Goal: Navigation & Orientation: Find specific page/section

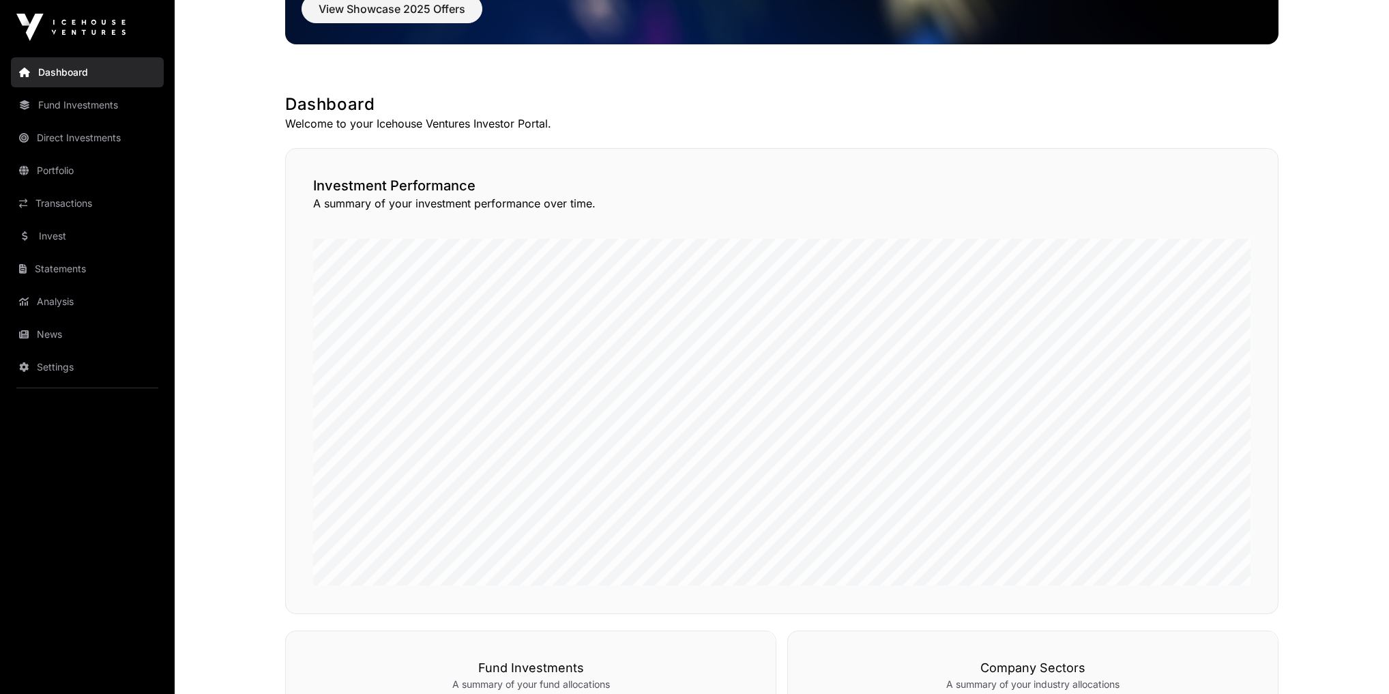
scroll to position [327, 0]
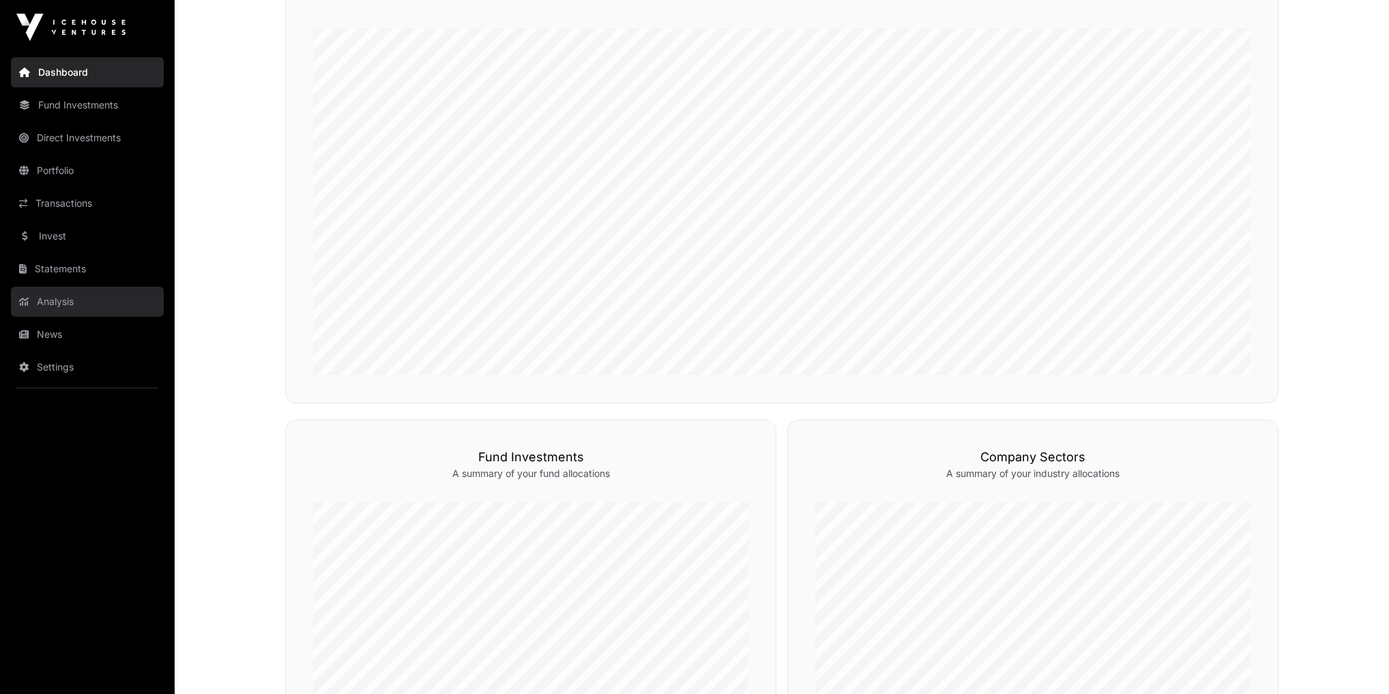
scroll to position [491, 0]
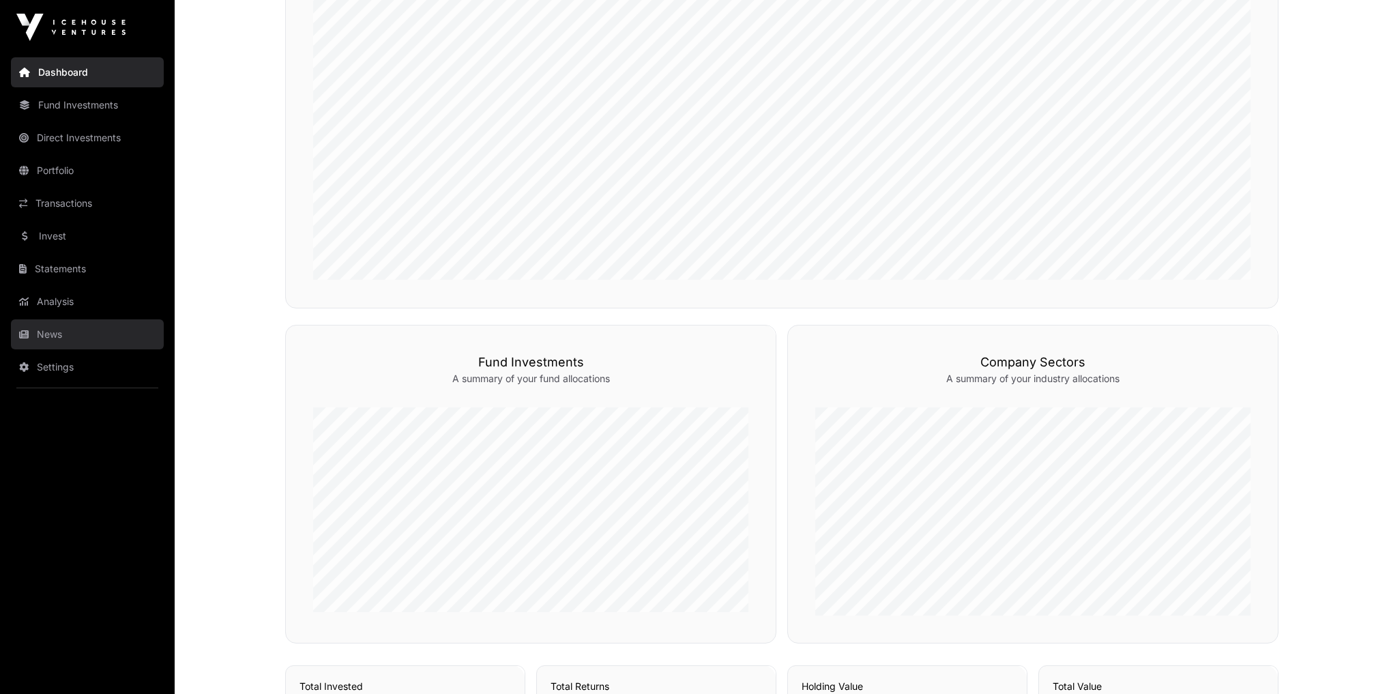
click at [44, 325] on link "News" at bounding box center [87, 334] width 153 height 30
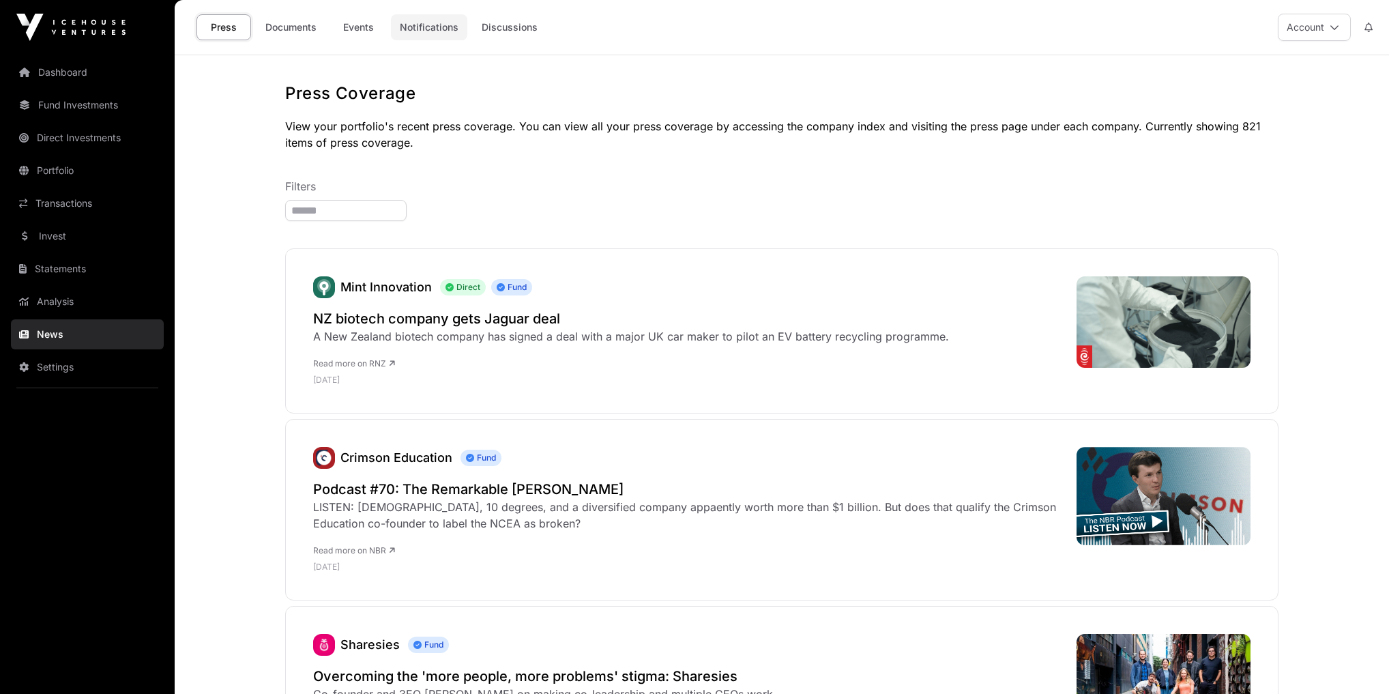
click at [412, 18] on link "Notifications" at bounding box center [429, 27] width 76 height 26
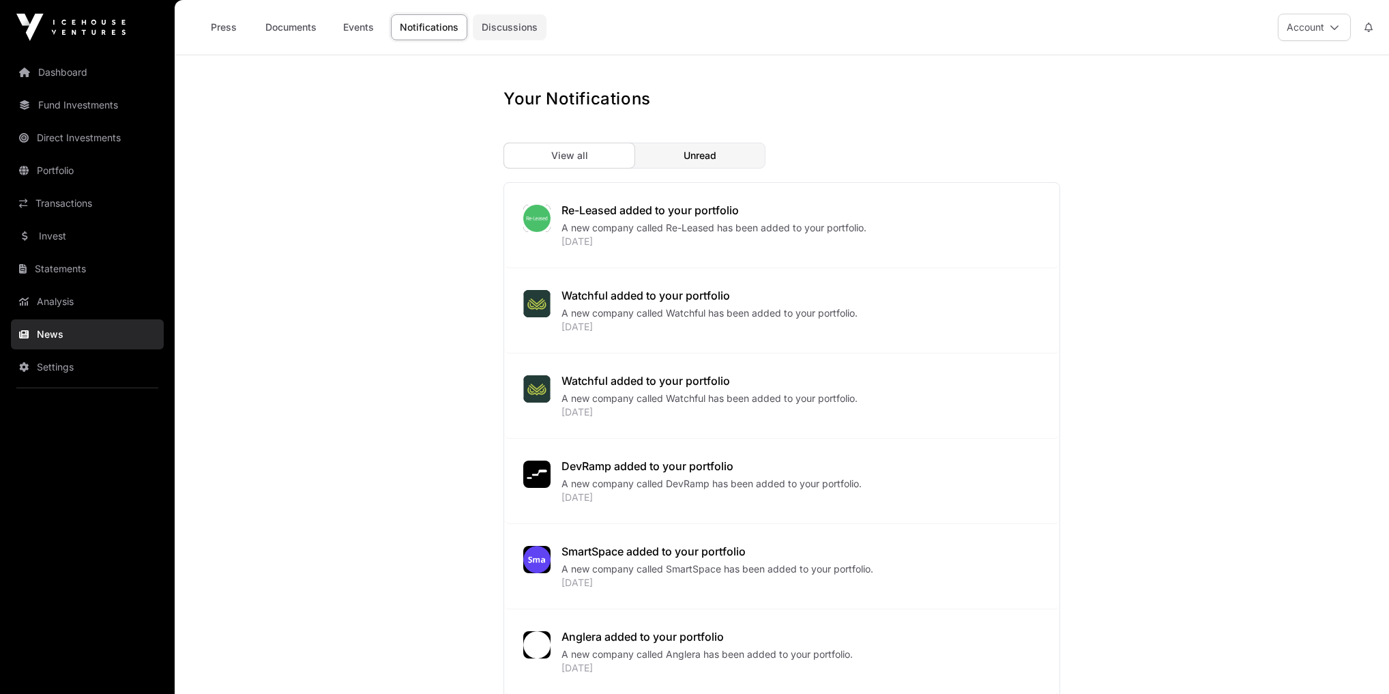
click at [537, 23] on link "Discussions" at bounding box center [510, 27] width 74 height 26
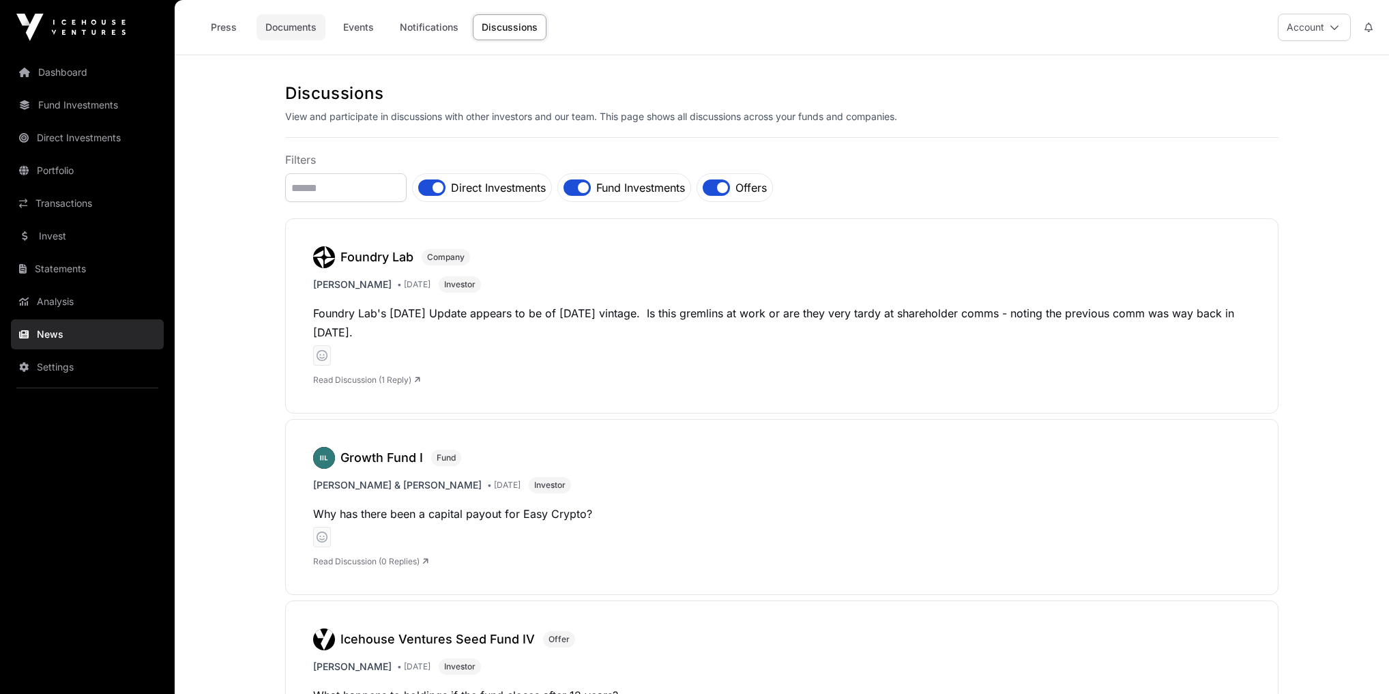
click at [301, 25] on link "Documents" at bounding box center [290, 27] width 69 height 26
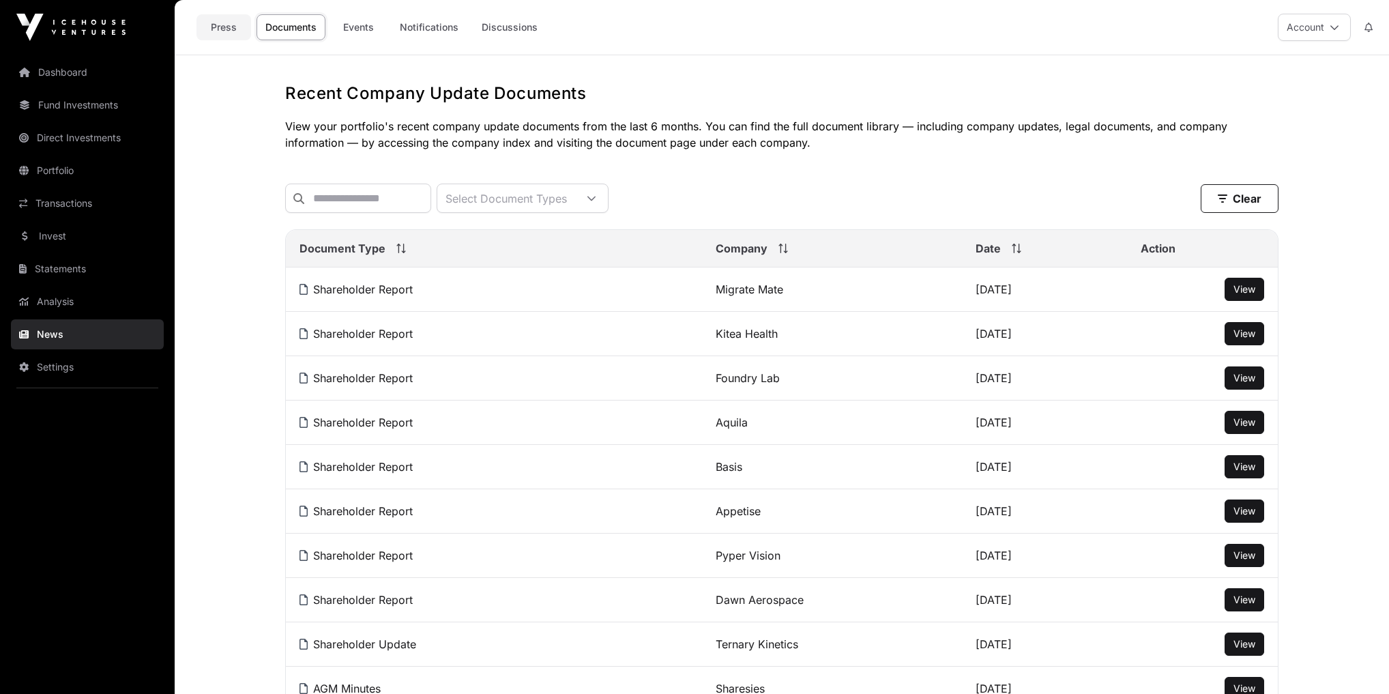
click at [220, 30] on link "Press" at bounding box center [223, 27] width 55 height 26
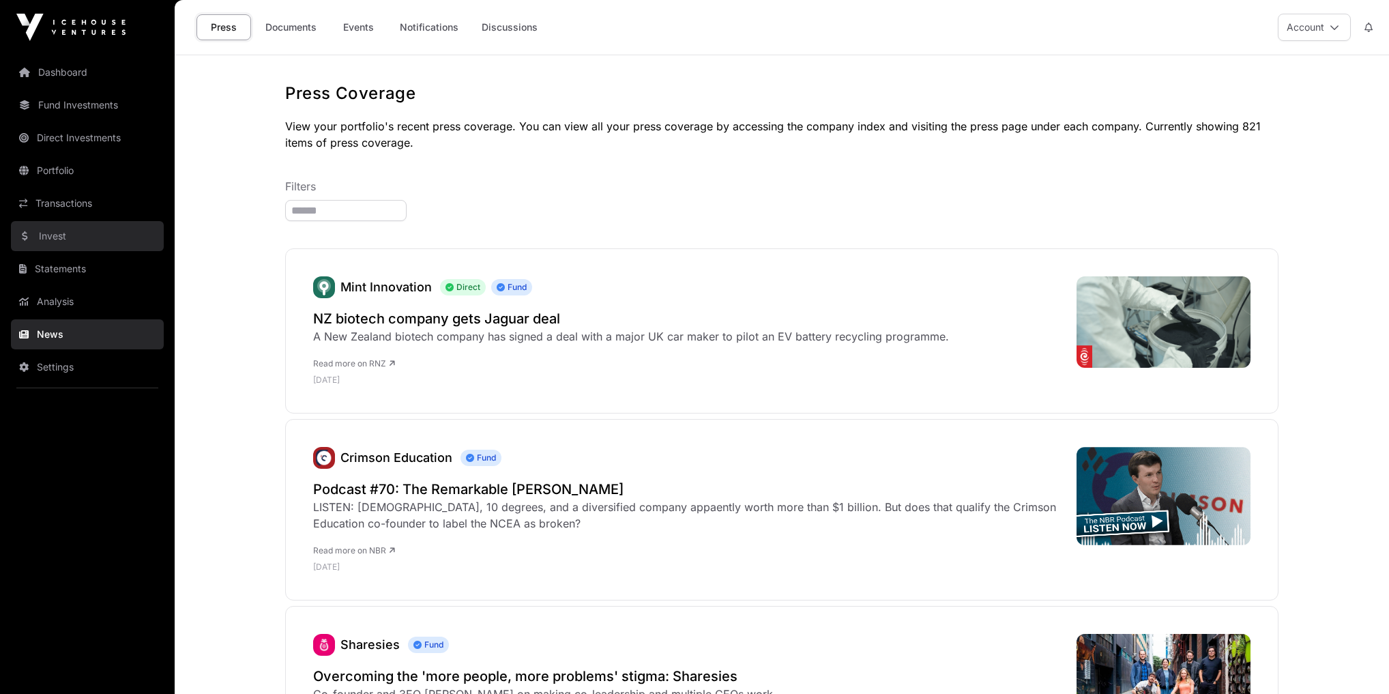
click at [72, 235] on link "Invest" at bounding box center [87, 236] width 153 height 30
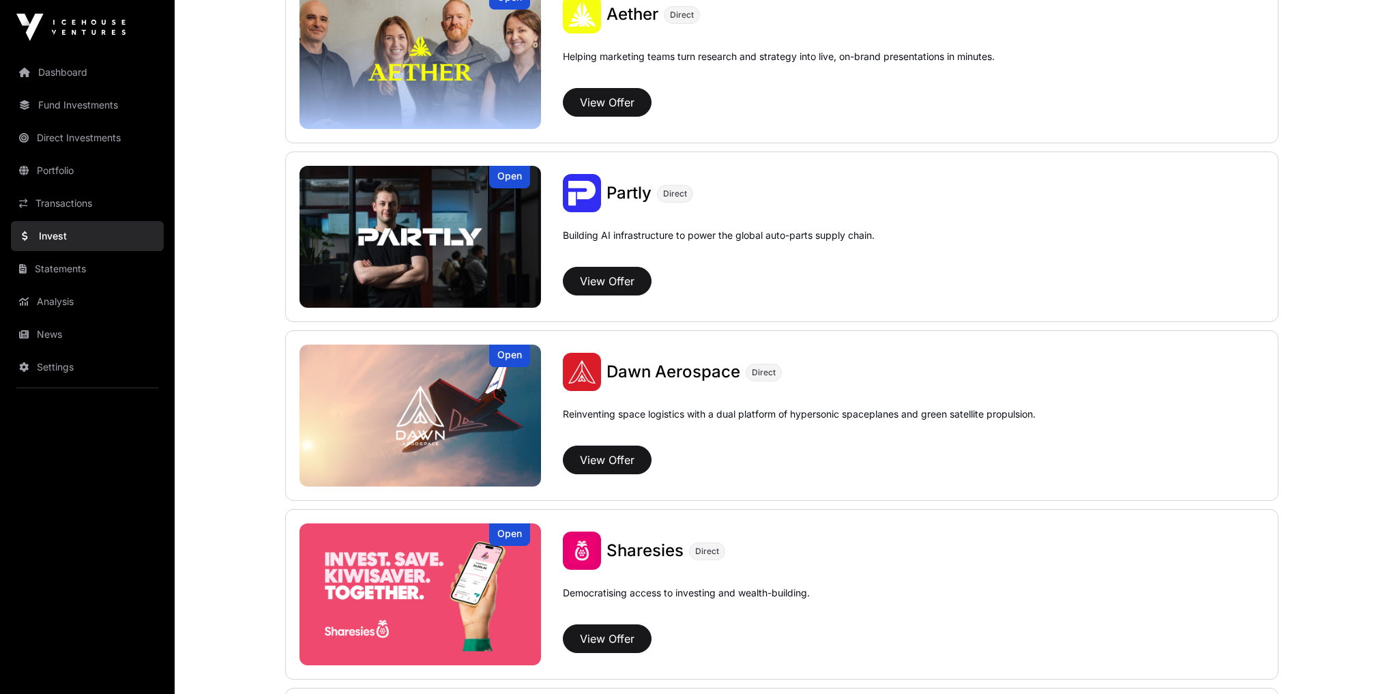
scroll to position [1473, 0]
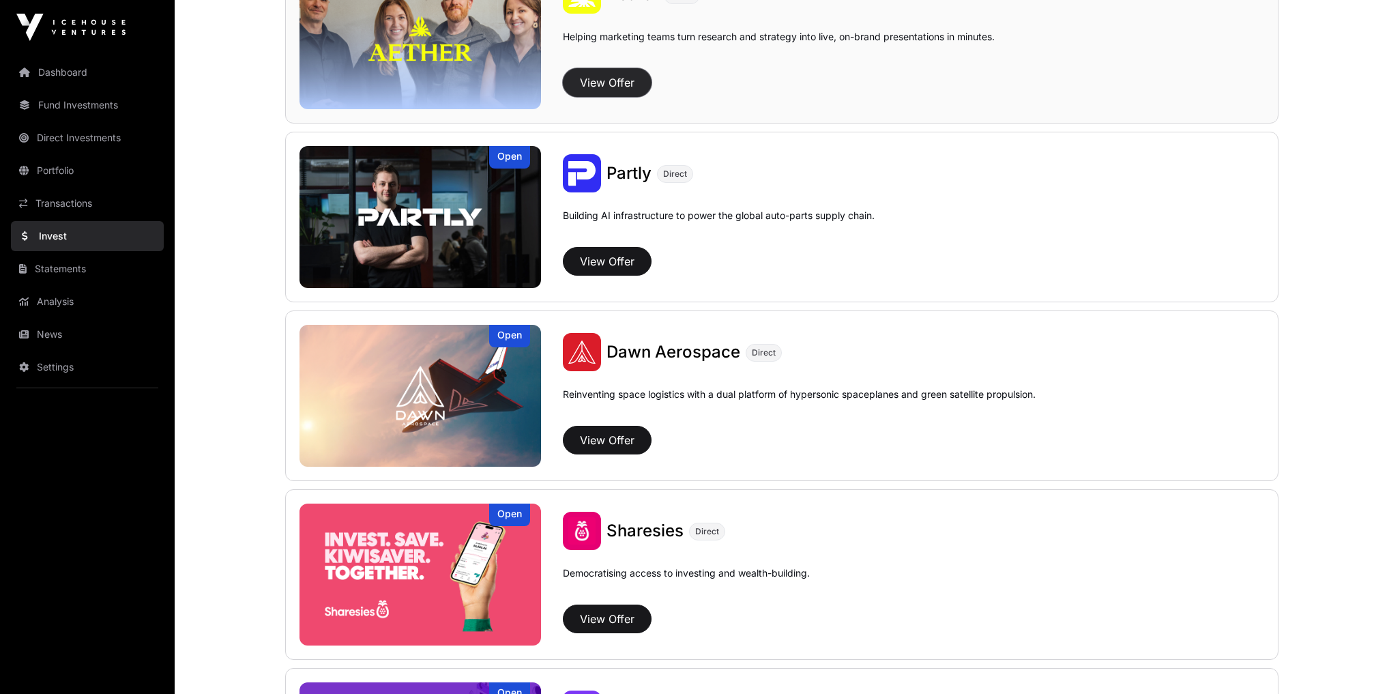
click at [600, 76] on button "View Offer" at bounding box center [607, 82] width 89 height 29
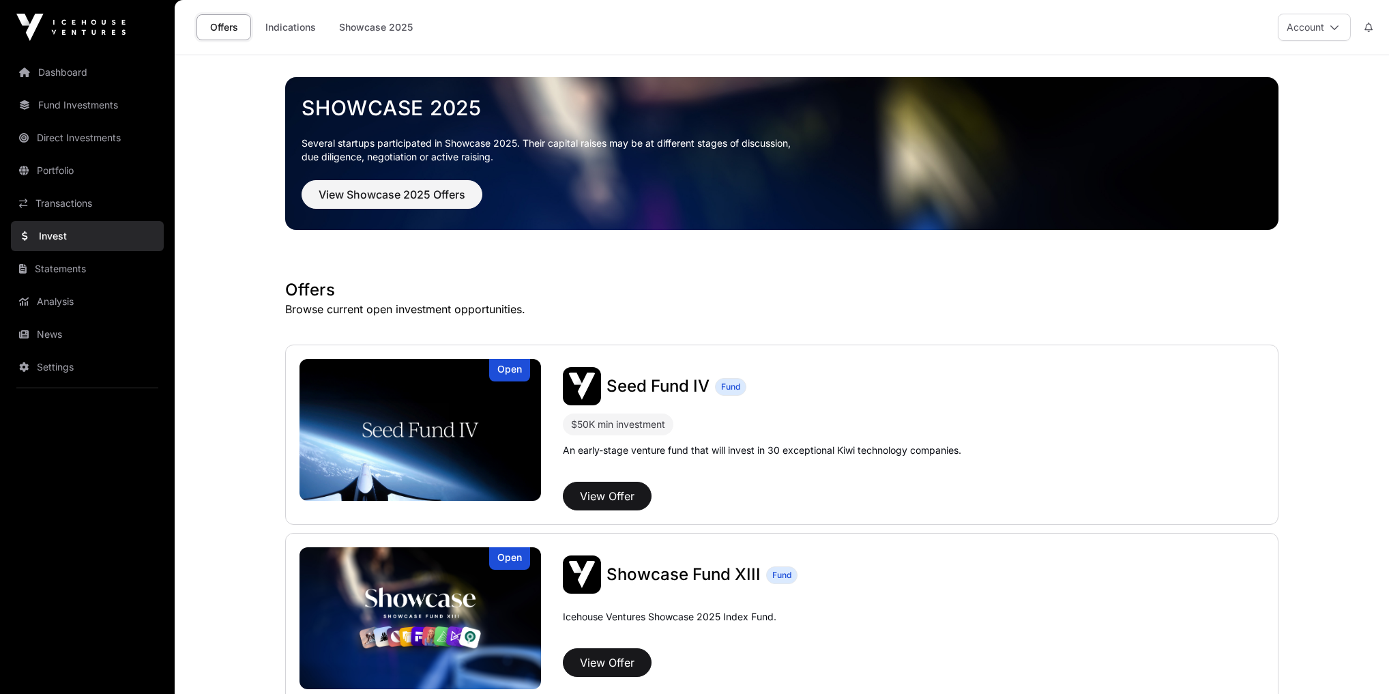
scroll to position [1473, 0]
